Goal: Task Accomplishment & Management: Manage account settings

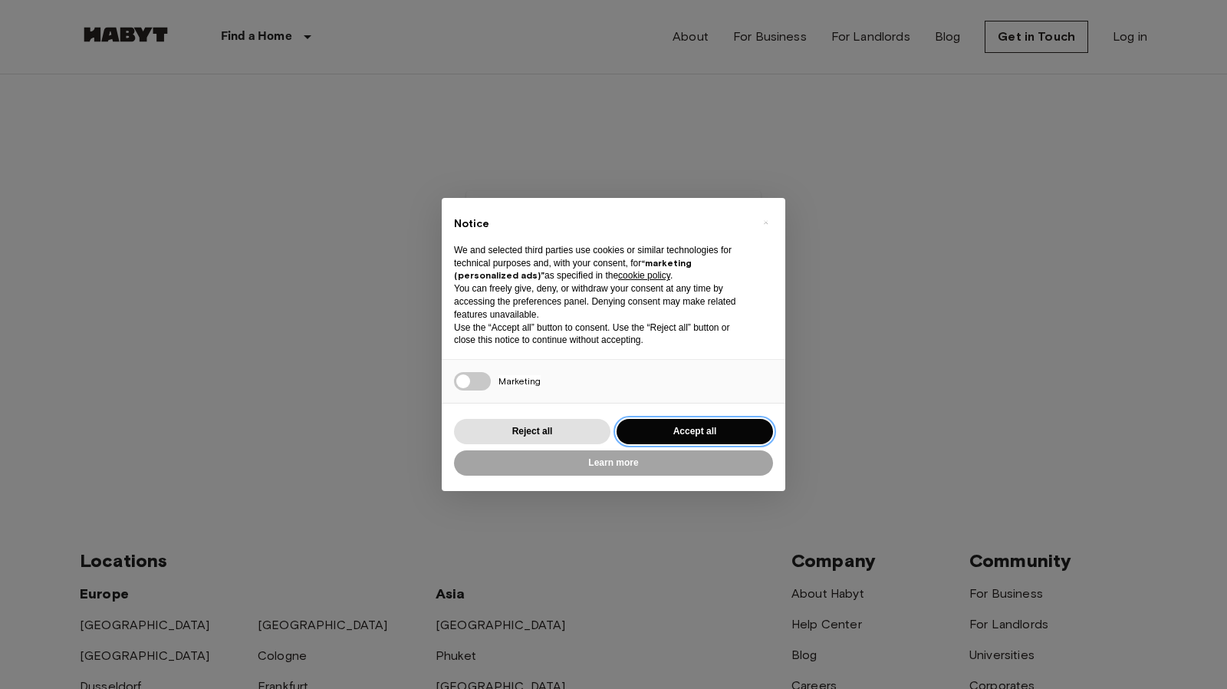
click at [685, 427] on button "Accept all" at bounding box center [695, 431] width 156 height 25
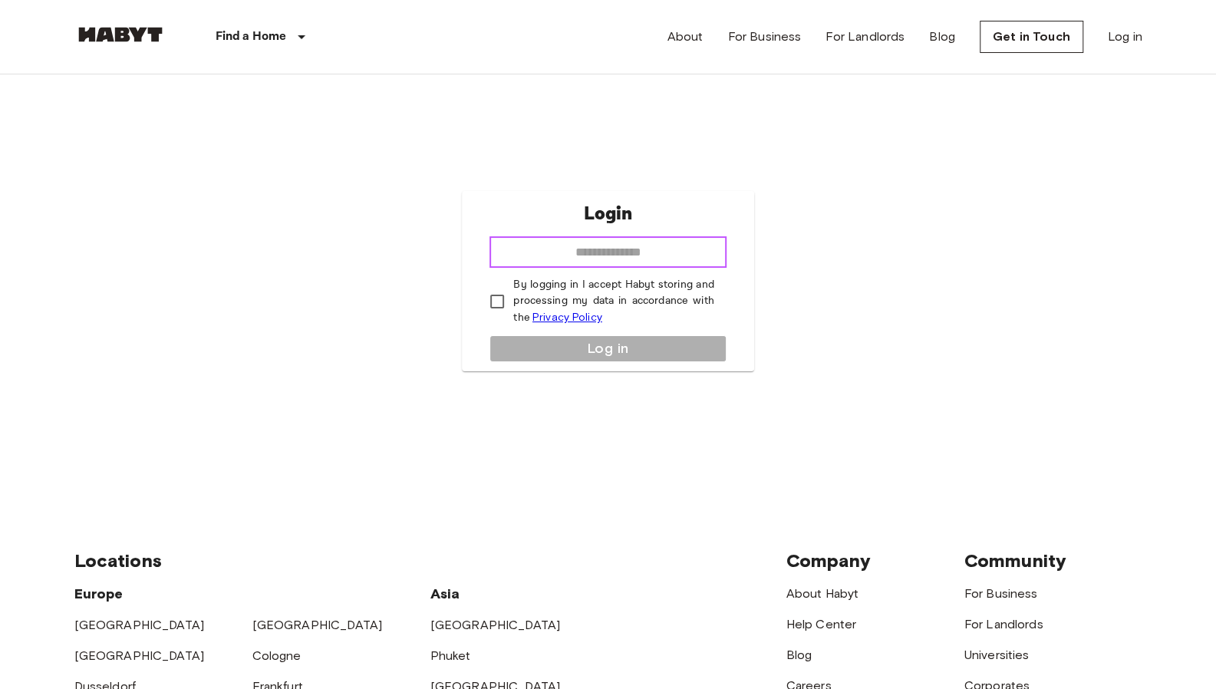
click at [607, 242] on input "email" at bounding box center [607, 252] width 236 height 31
type input "**********"
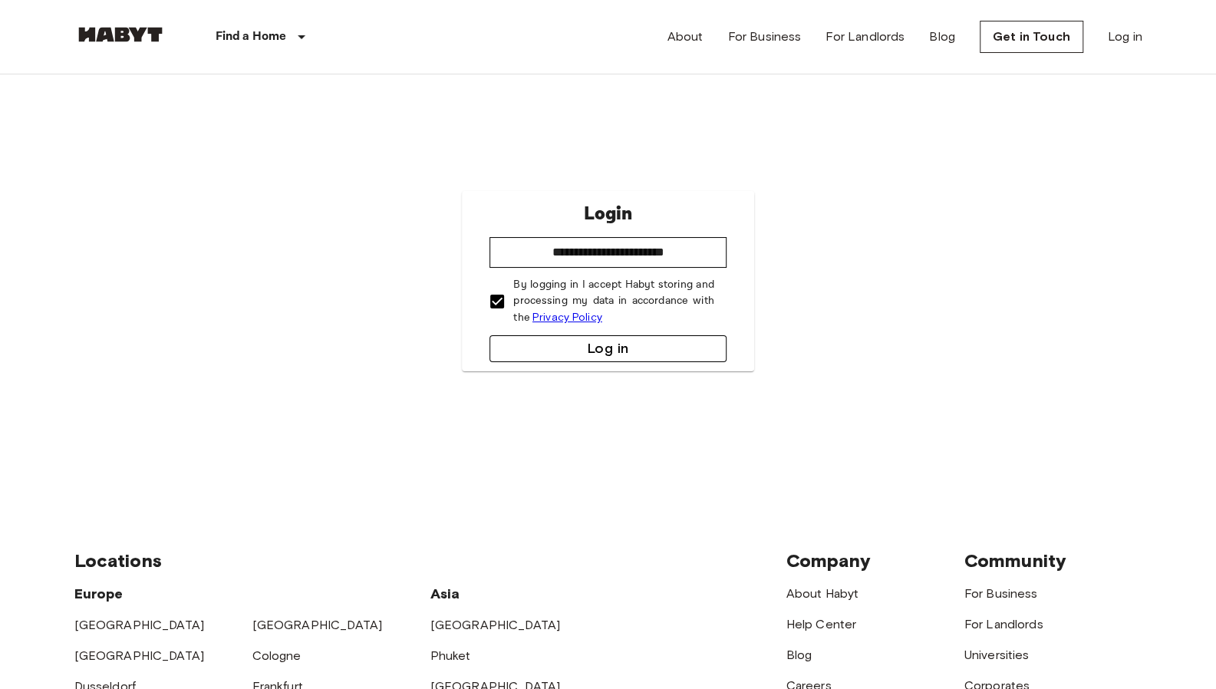
click at [599, 351] on button "Log in" at bounding box center [607, 348] width 236 height 27
